Goal: Book appointment/travel/reservation

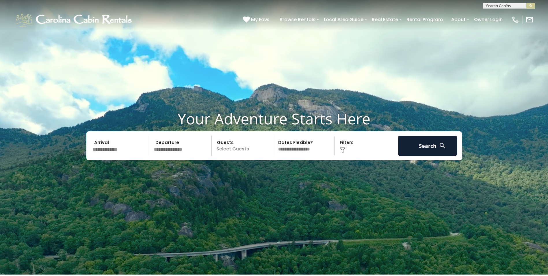
click at [498, 5] on input "text" at bounding box center [508, 7] width 51 height 6
type input "**********"
click at [501, 12] on em "Mountain Air" at bounding box center [499, 13] width 26 height 5
click at [532, 5] on img "submit" at bounding box center [531, 6] width 4 height 4
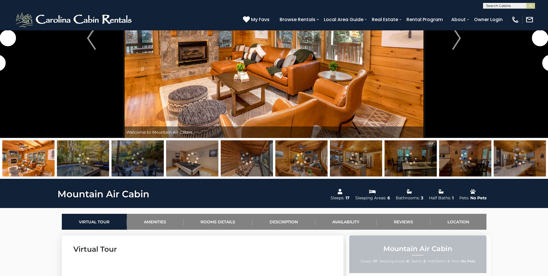
scroll to position [116, 0]
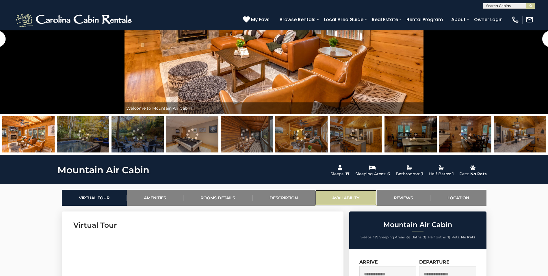
click at [345, 193] on link "Availability" at bounding box center [346, 198] width 62 height 16
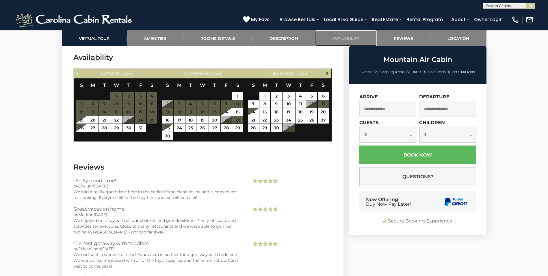
scroll to position [1204, 0]
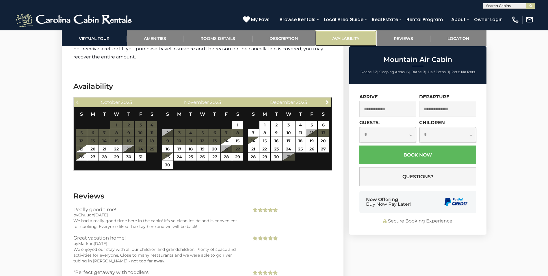
click at [344, 38] on link "Availability" at bounding box center [346, 38] width 62 height 16
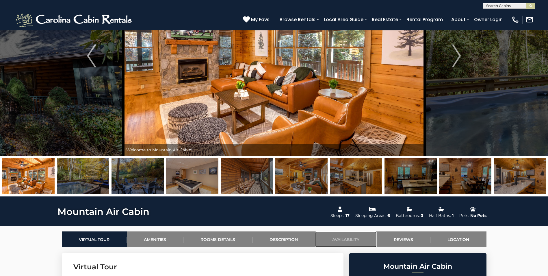
scroll to position [0, 0]
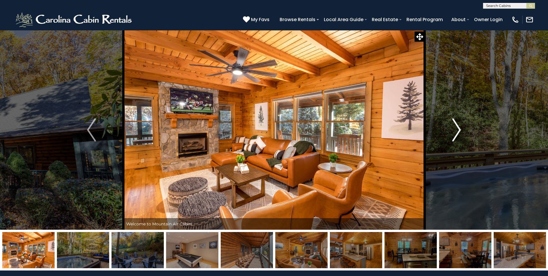
click at [456, 129] on img "Next" at bounding box center [456, 129] width 9 height 23
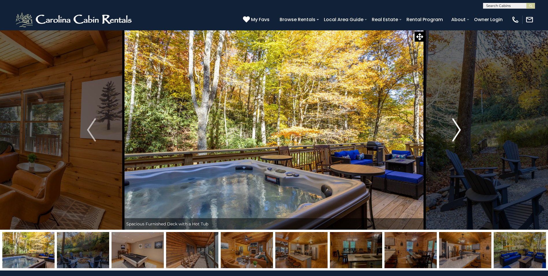
click at [456, 129] on img "Next" at bounding box center [456, 129] width 9 height 23
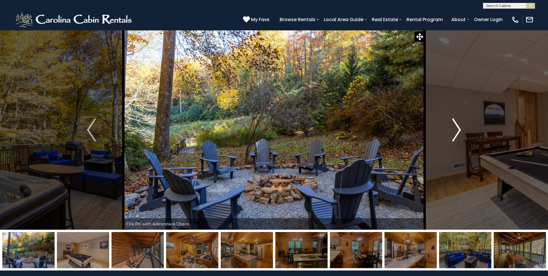
click at [456, 129] on img "Next" at bounding box center [456, 129] width 9 height 23
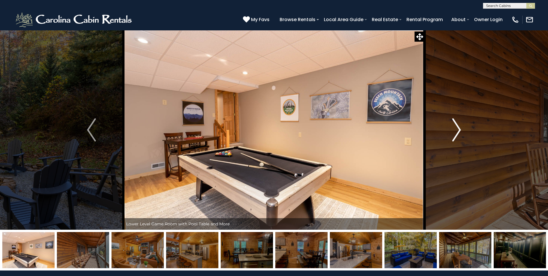
click at [456, 129] on img "Next" at bounding box center [456, 129] width 9 height 23
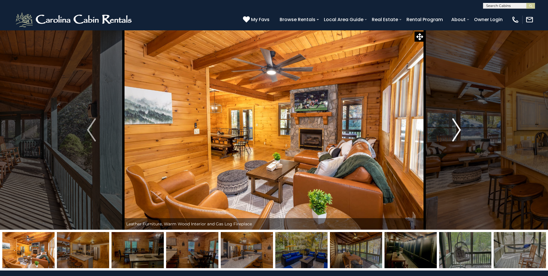
click at [456, 129] on img "Next" at bounding box center [456, 129] width 9 height 23
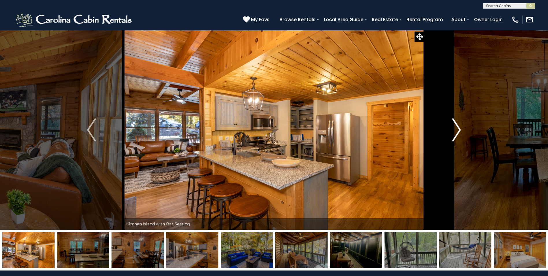
click at [456, 129] on img "Next" at bounding box center [456, 129] width 9 height 23
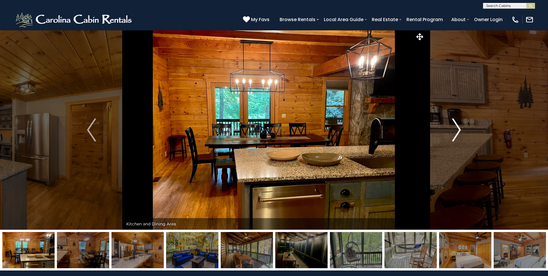
click at [456, 129] on img "Next" at bounding box center [456, 129] width 9 height 23
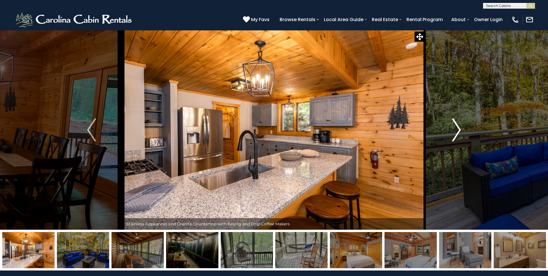
click at [456, 129] on img "Next" at bounding box center [456, 129] width 9 height 23
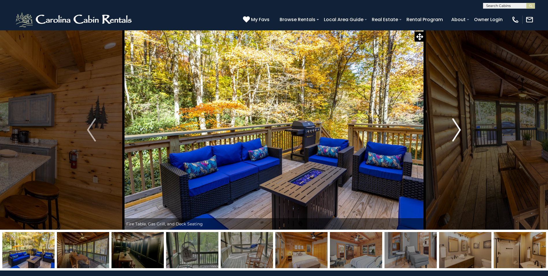
click at [456, 129] on img "Next" at bounding box center [456, 129] width 9 height 23
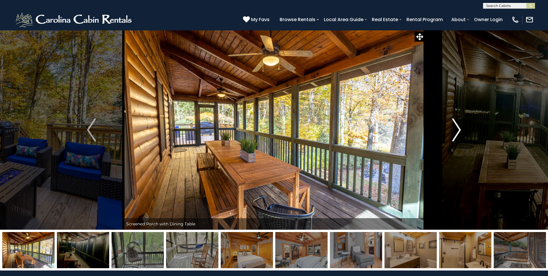
click at [456, 129] on img "Next" at bounding box center [456, 129] width 9 height 23
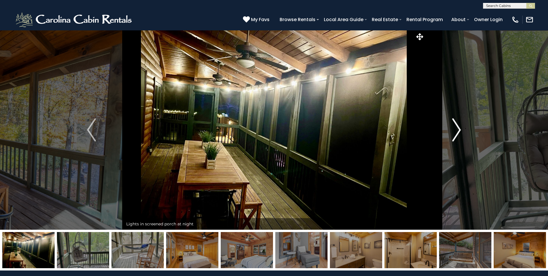
click at [456, 129] on img "Next" at bounding box center [456, 129] width 9 height 23
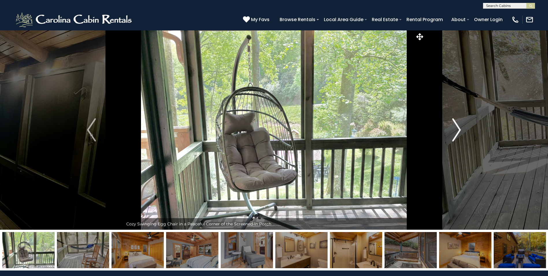
click at [456, 129] on img "Next" at bounding box center [456, 129] width 9 height 23
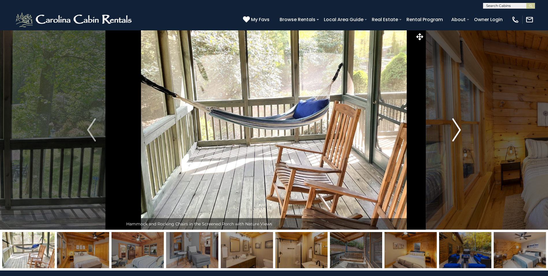
click at [456, 129] on img "Next" at bounding box center [456, 129] width 9 height 23
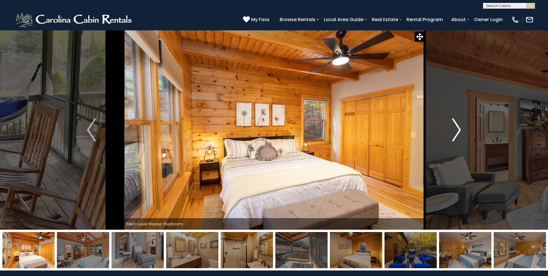
click at [456, 129] on img "Next" at bounding box center [456, 129] width 9 height 23
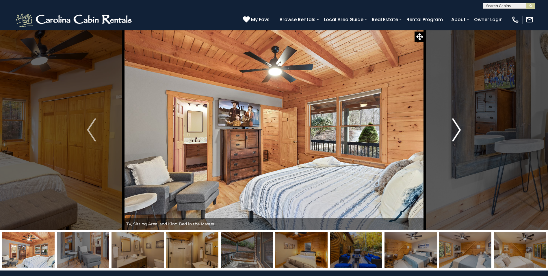
click at [456, 129] on img "Next" at bounding box center [456, 129] width 9 height 23
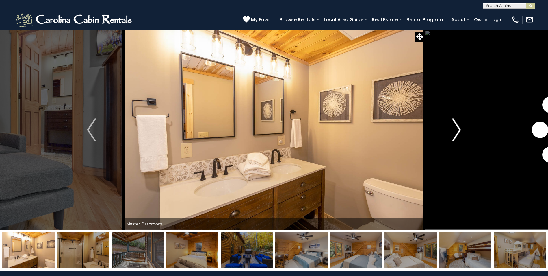
click at [456, 129] on img "Next" at bounding box center [456, 129] width 9 height 23
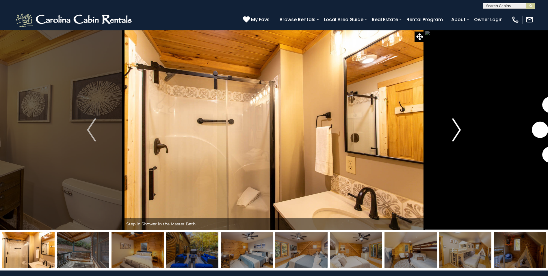
click at [456, 129] on img "Next" at bounding box center [456, 129] width 9 height 23
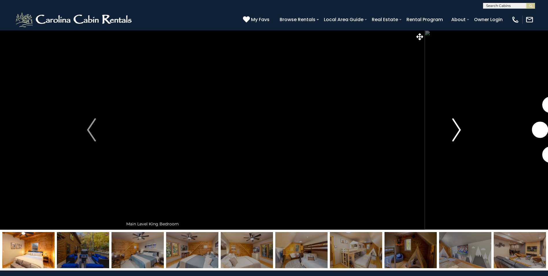
click at [456, 129] on img "Next" at bounding box center [456, 129] width 9 height 23
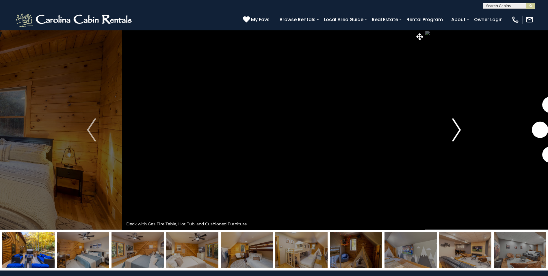
click at [456, 129] on img "Next" at bounding box center [456, 129] width 9 height 23
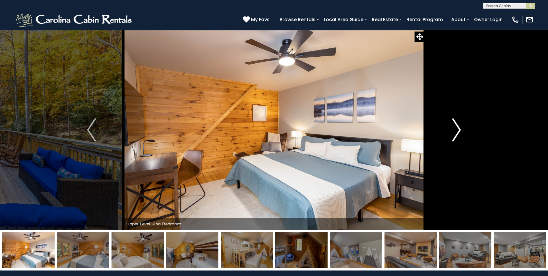
click at [456, 129] on img "Next" at bounding box center [456, 129] width 9 height 23
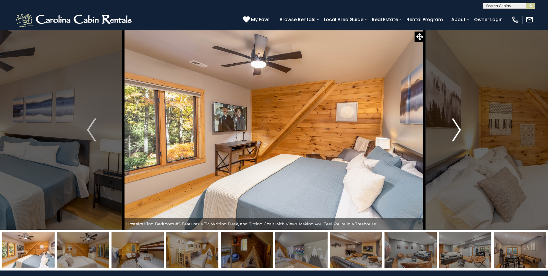
click at [456, 129] on img "Next" at bounding box center [456, 129] width 9 height 23
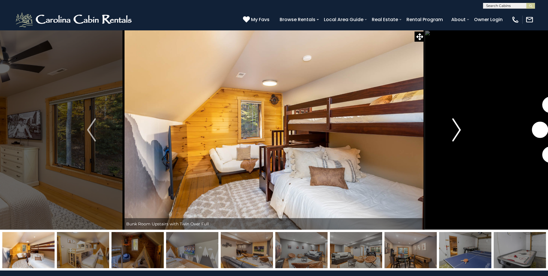
click at [456, 129] on img "Next" at bounding box center [456, 129] width 9 height 23
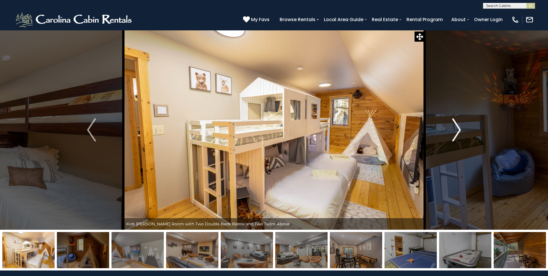
click at [456, 129] on img "Next" at bounding box center [456, 129] width 9 height 23
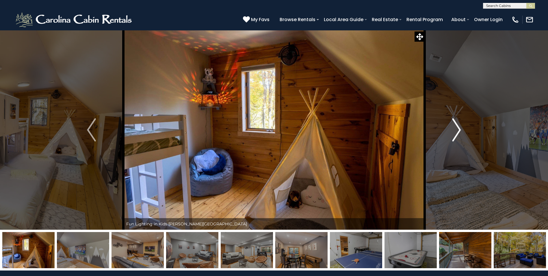
click at [456, 129] on img "Next" at bounding box center [456, 129] width 9 height 23
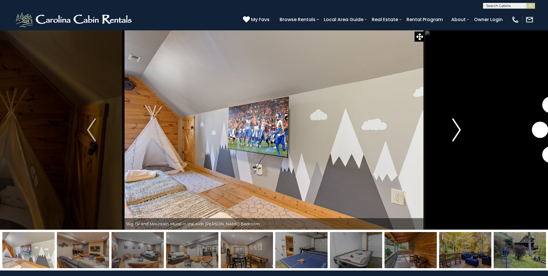
click at [456, 129] on img "Next" at bounding box center [456, 129] width 9 height 23
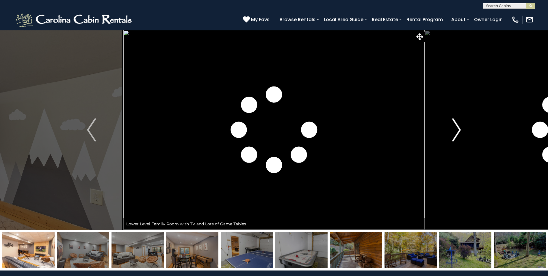
click at [456, 129] on img "Next" at bounding box center [456, 129] width 9 height 23
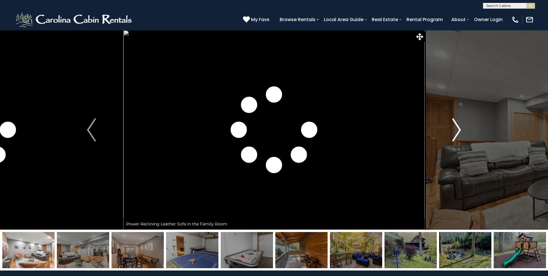
click at [456, 129] on img "Next" at bounding box center [456, 129] width 9 height 23
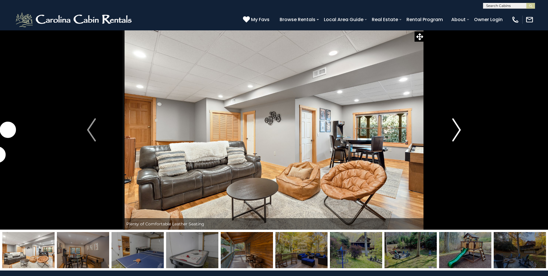
click at [456, 129] on img "Next" at bounding box center [456, 129] width 9 height 23
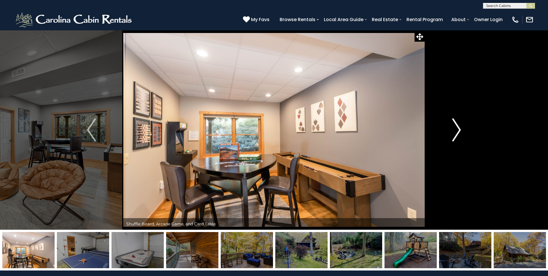
click at [456, 129] on img "Next" at bounding box center [456, 129] width 9 height 23
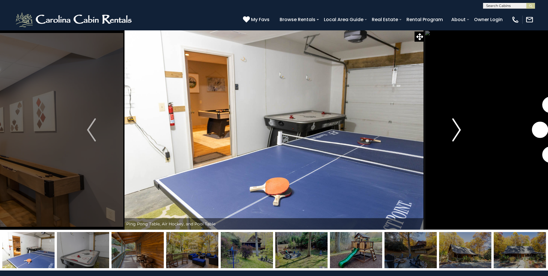
click at [456, 129] on img "Next" at bounding box center [456, 129] width 9 height 23
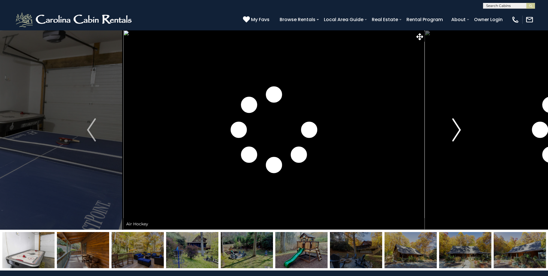
click at [456, 129] on img "Next" at bounding box center [456, 129] width 9 height 23
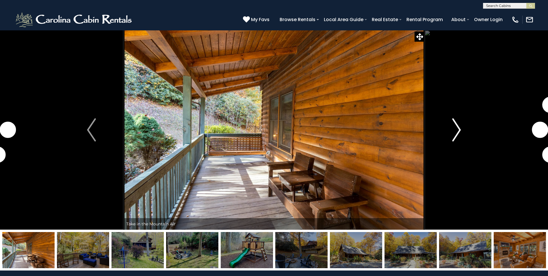
click at [456, 129] on img "Next" at bounding box center [456, 129] width 9 height 23
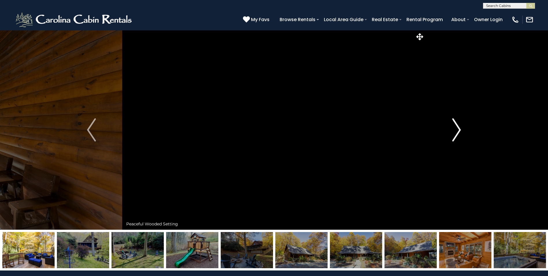
click at [456, 129] on img "Next" at bounding box center [456, 129] width 9 height 23
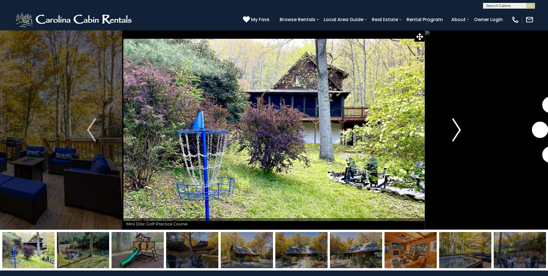
click at [456, 129] on img "Next" at bounding box center [456, 129] width 9 height 23
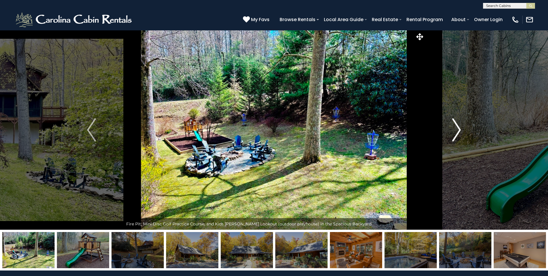
click at [456, 129] on img "Next" at bounding box center [456, 129] width 9 height 23
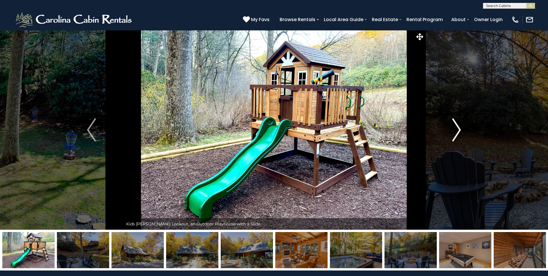
click at [456, 129] on img "Next" at bounding box center [456, 129] width 9 height 23
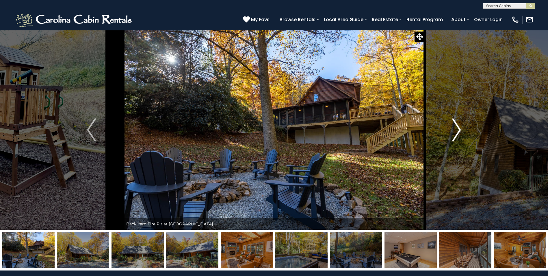
click at [456, 129] on img "Next" at bounding box center [456, 129] width 9 height 23
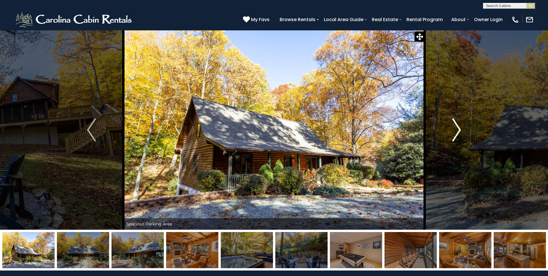
click at [456, 129] on img "Next" at bounding box center [456, 129] width 9 height 23
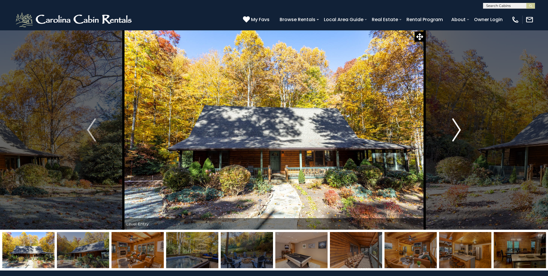
click at [456, 129] on img "Next" at bounding box center [456, 129] width 9 height 23
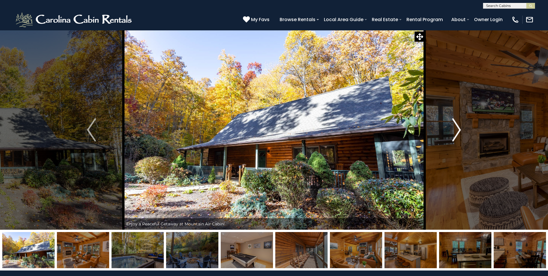
click at [456, 129] on img "Next" at bounding box center [456, 129] width 9 height 23
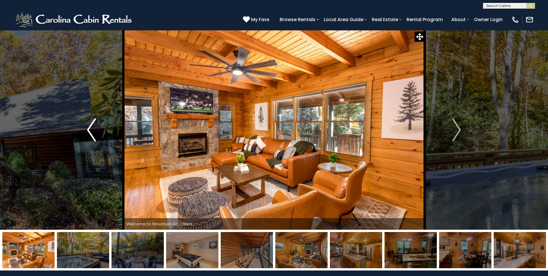
click at [92, 127] on img "Previous" at bounding box center [91, 129] width 9 height 23
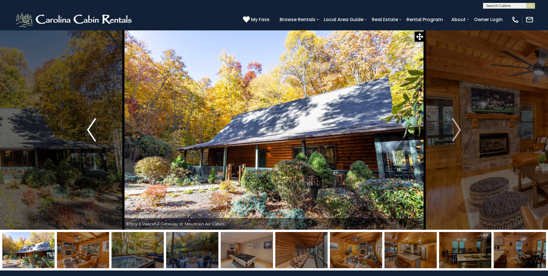
click at [92, 127] on img "Previous" at bounding box center [91, 129] width 9 height 23
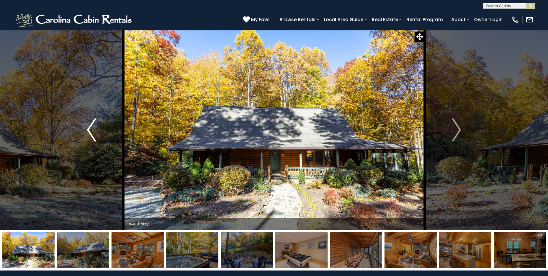
click at [94, 131] on img "Previous" at bounding box center [91, 129] width 9 height 23
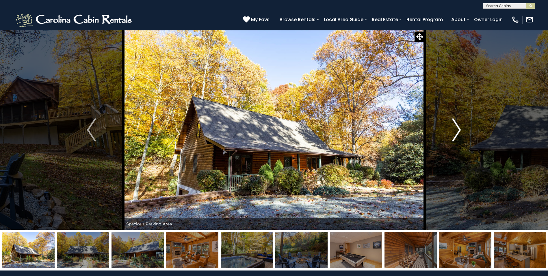
click at [458, 132] on img "Next" at bounding box center [456, 129] width 9 height 23
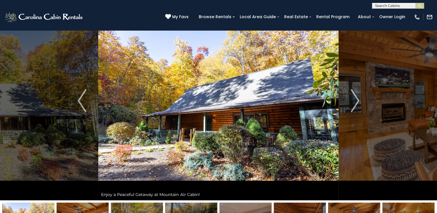
scroll to position [29, 0]
click at [79, 101] on img "Previous" at bounding box center [82, 100] width 9 height 23
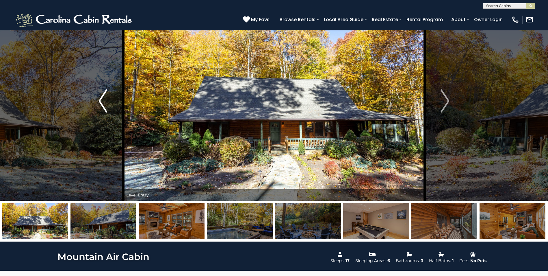
click at [110, 101] on button "Previous" at bounding box center [103, 100] width 41 height 199
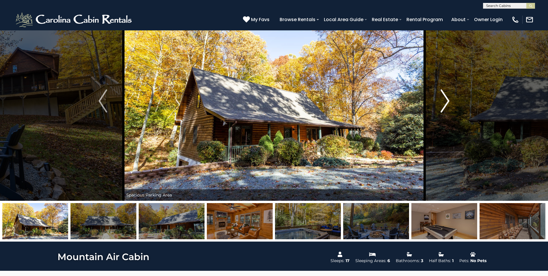
click at [437, 100] on img "Next" at bounding box center [445, 100] width 9 height 23
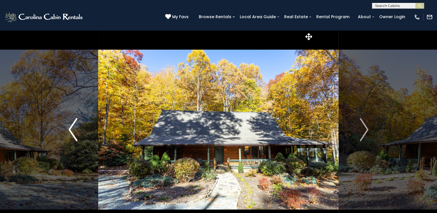
click at [77, 130] on img "Previous" at bounding box center [72, 129] width 9 height 23
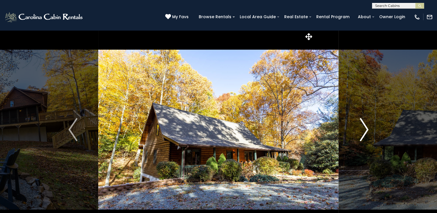
click at [363, 131] on img "Next" at bounding box center [364, 129] width 9 height 23
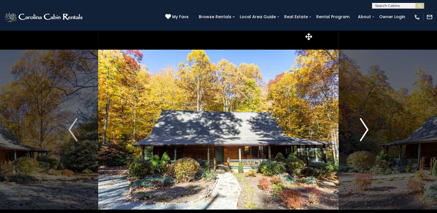
click at [361, 131] on img "Next" at bounding box center [364, 129] width 9 height 23
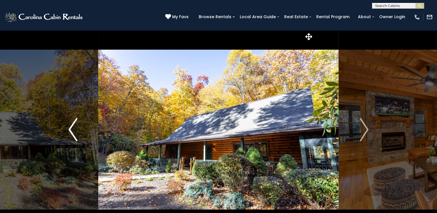
click at [72, 121] on img "Previous" at bounding box center [72, 129] width 9 height 23
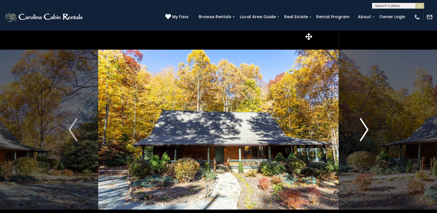
click at [366, 136] on img "Next" at bounding box center [364, 129] width 9 height 23
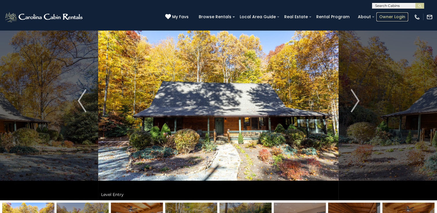
click at [399, 19] on link "Owner Login" at bounding box center [393, 16] width 32 height 9
